Goal: Transaction & Acquisition: Download file/media

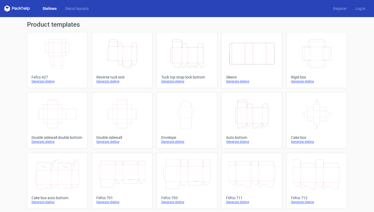
click at [120, 106] on icon "Width Depth Height" at bounding box center [122, 114] width 47 height 30
click at [115, 7] on div "Dielines Diecut layouts Register Log in" at bounding box center [187, 8] width 374 height 17
click at [99, 117] on icon "Width Depth Height" at bounding box center [122, 114] width 47 height 30
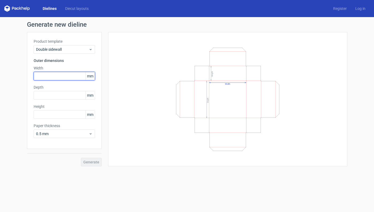
click at [68, 75] on input "text" at bounding box center [64, 76] width 61 height 9
type input "58"
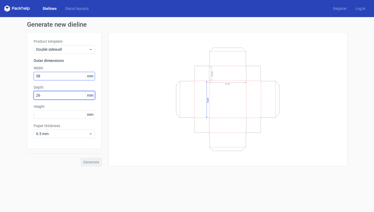
type input "2"
type input "126"
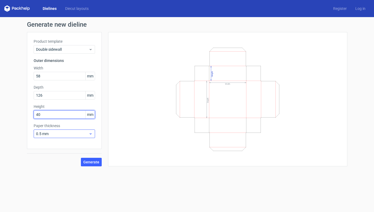
type input "40"
click at [43, 133] on span "0.5 mm" at bounding box center [62, 133] width 53 height 5
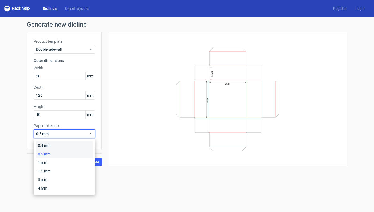
click at [46, 147] on div "0.4 mm" at bounding box center [64, 145] width 57 height 9
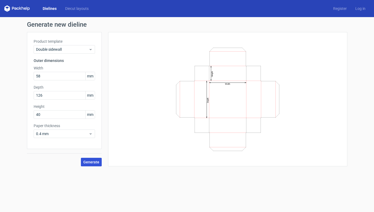
click at [97, 162] on span "Generate" at bounding box center [91, 162] width 16 height 4
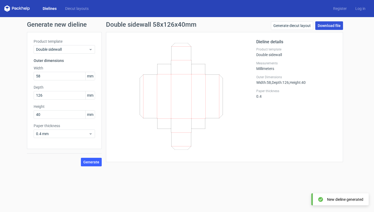
click at [332, 26] on link "Download file" at bounding box center [329, 25] width 28 height 9
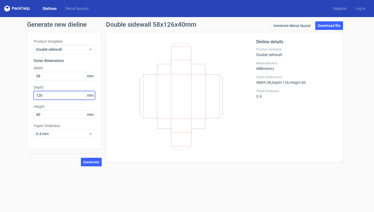
drag, startPoint x: 46, startPoint y: 94, endPoint x: 33, endPoint y: 93, distance: 13.4
click at [33, 93] on div "Product template Double sidewall Outer dimensions Width 58 mm Depth 126 mm Heig…" at bounding box center [64, 90] width 75 height 117
type input "2"
type input "125"
click at [90, 161] on span "Generate" at bounding box center [91, 162] width 16 height 4
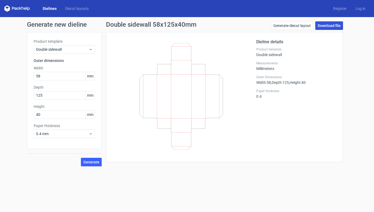
click at [323, 28] on link "Download file" at bounding box center [329, 25] width 28 height 9
